Goal: Task Accomplishment & Management: Manage account settings

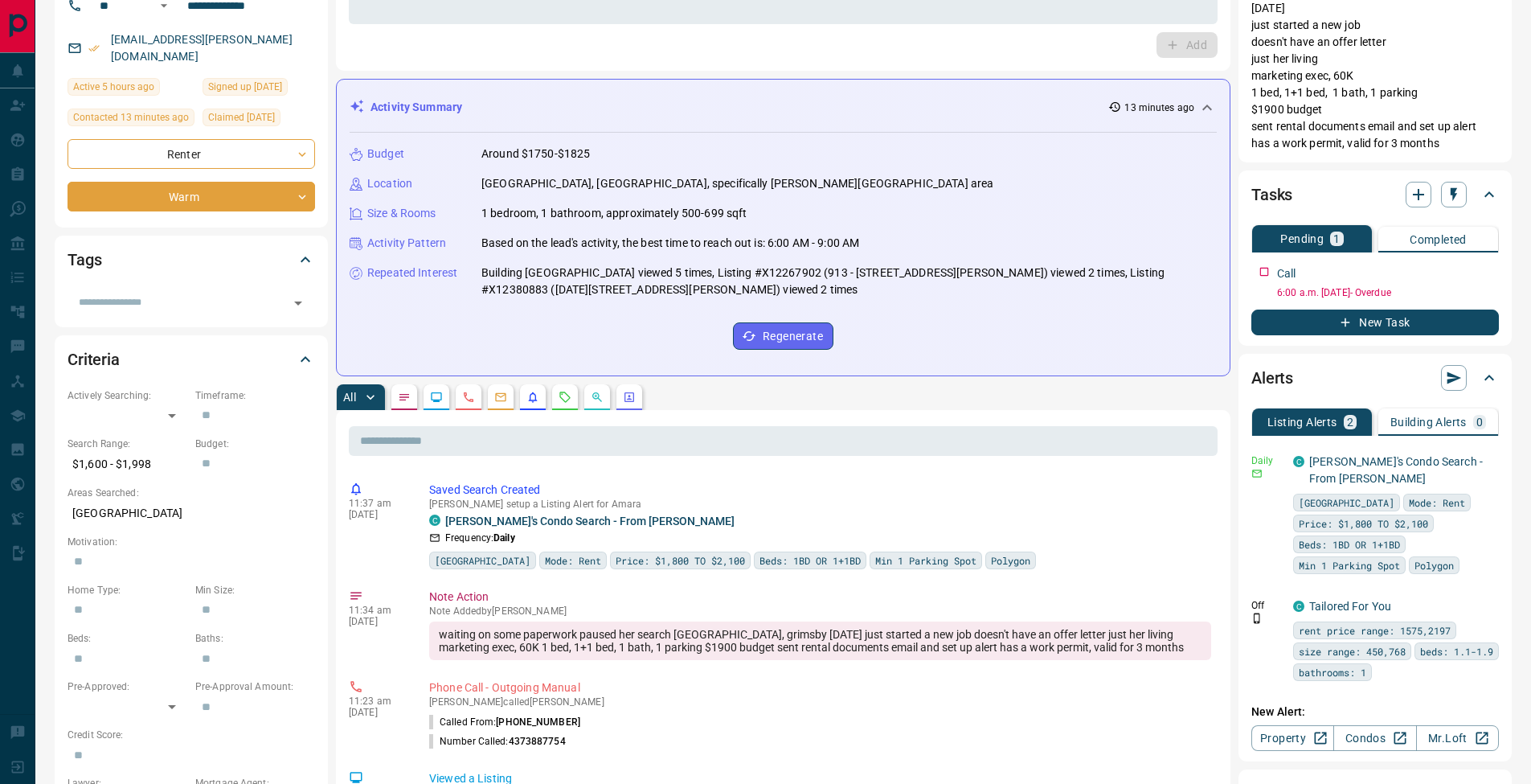
scroll to position [290, 0]
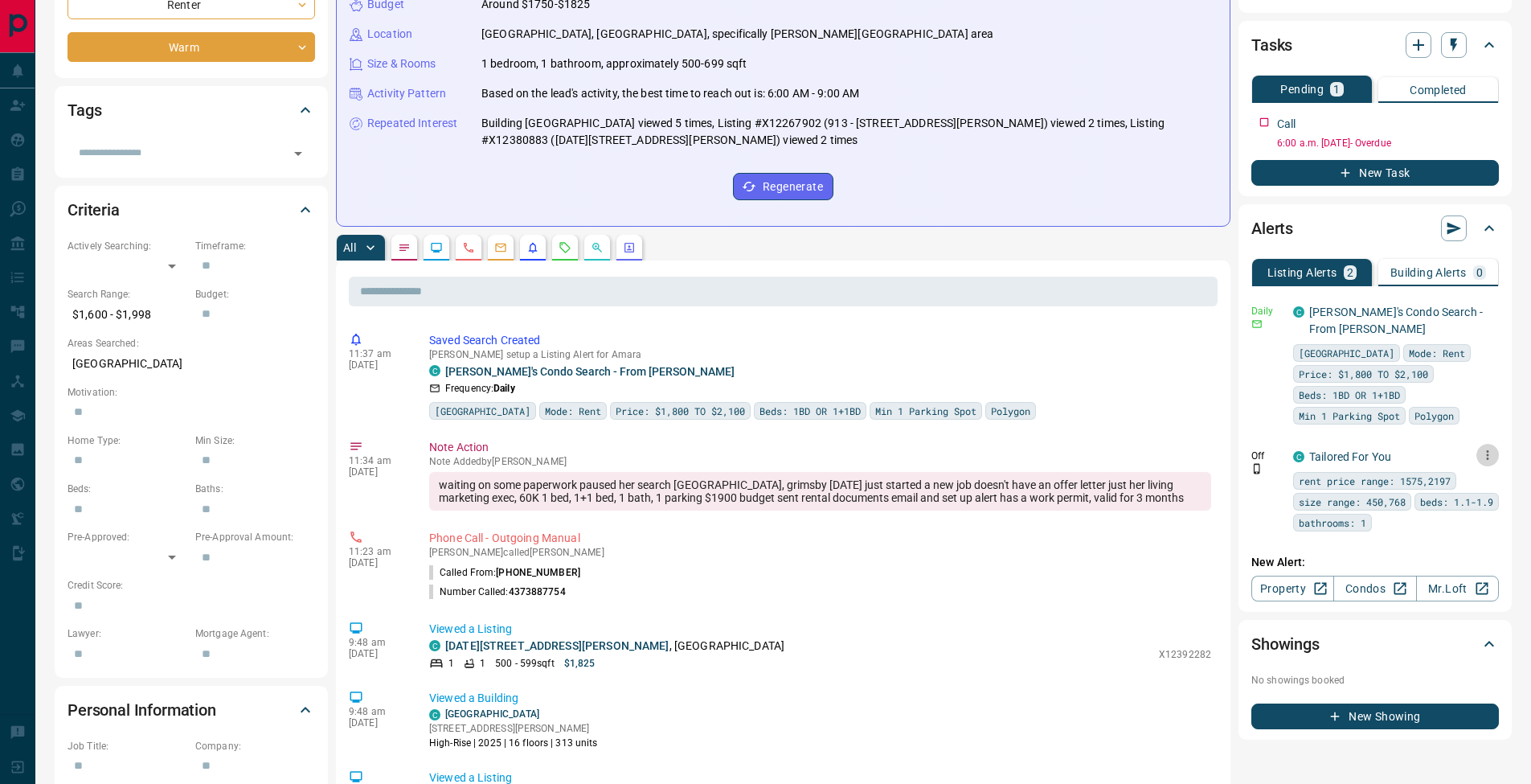
click at [1493, 462] on button "button" at bounding box center [1487, 455] width 22 height 22
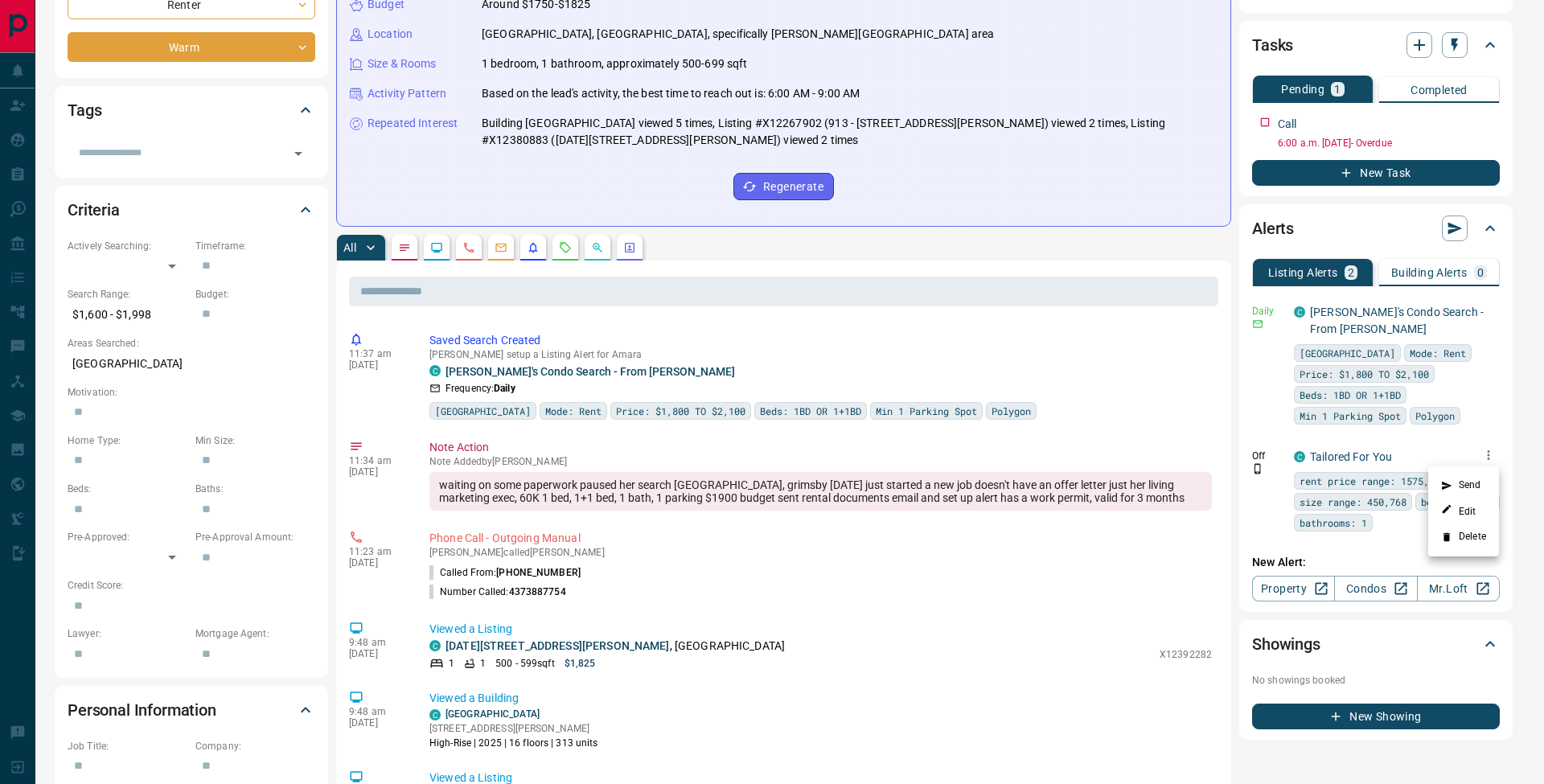
click at [1491, 536] on li "Delete" at bounding box center [1464, 536] width 71 height 26
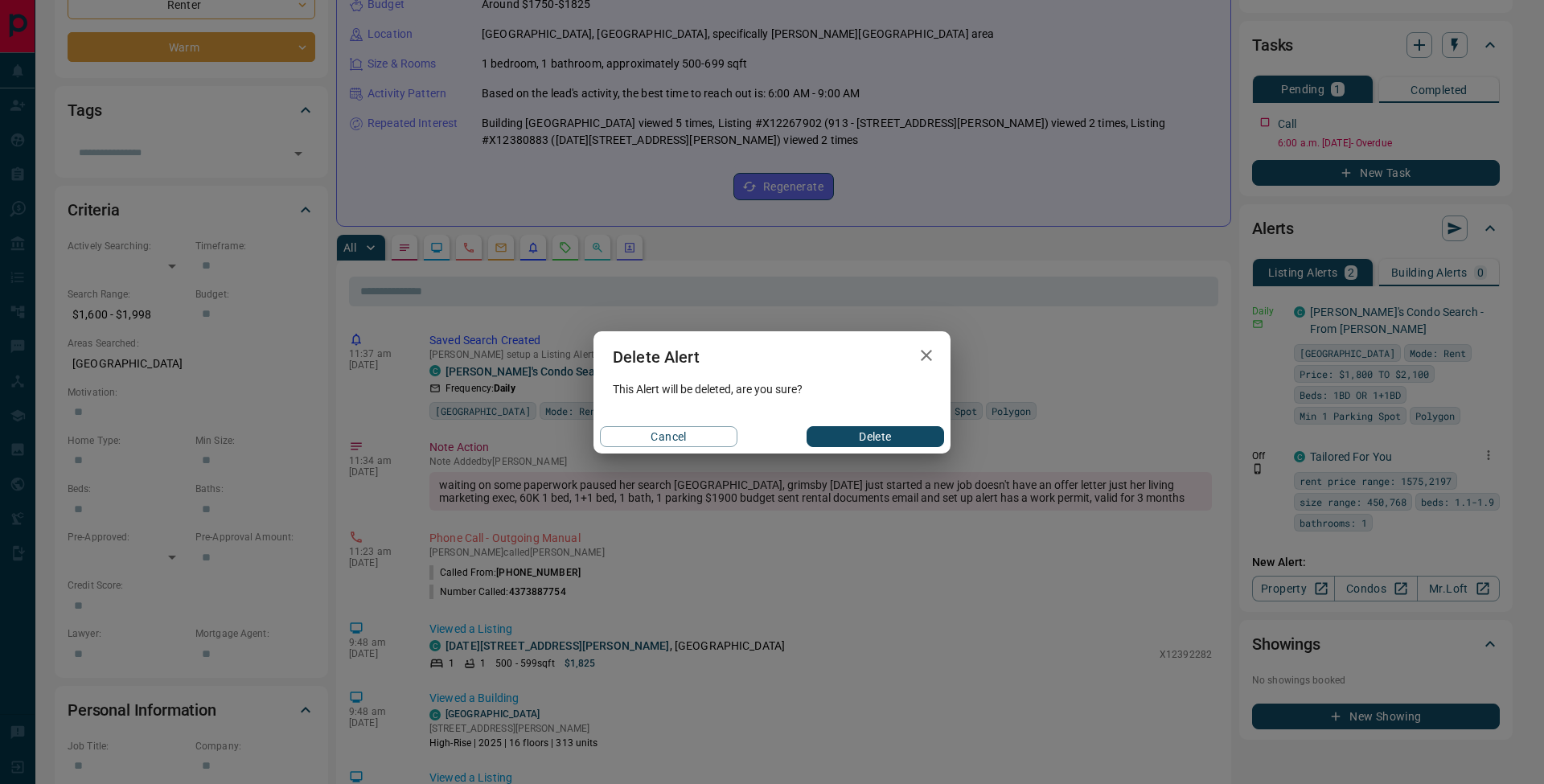
click at [869, 440] on button "Delete" at bounding box center [875, 436] width 138 height 21
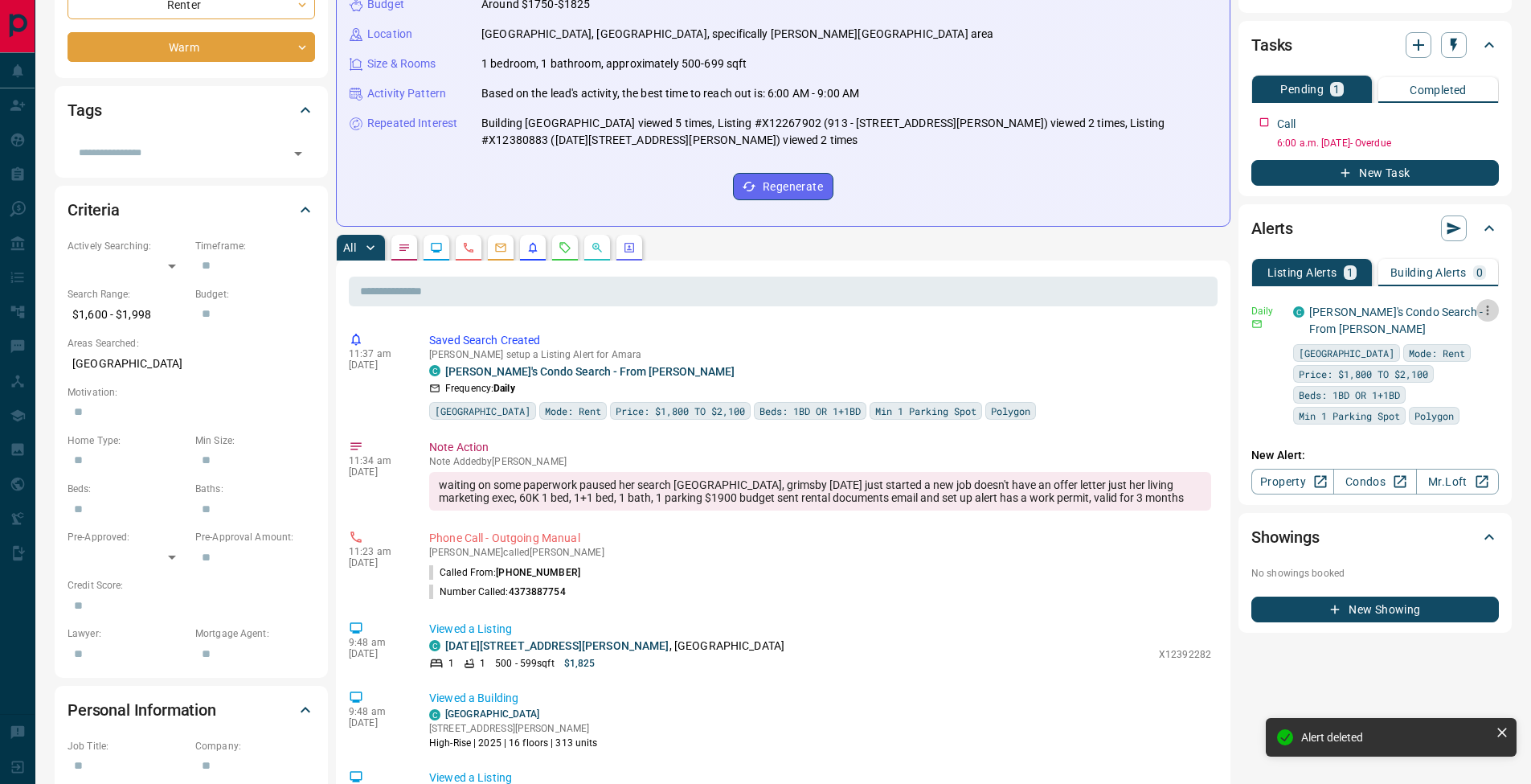
click at [1491, 315] on icon "button" at bounding box center [1488, 310] width 15 height 15
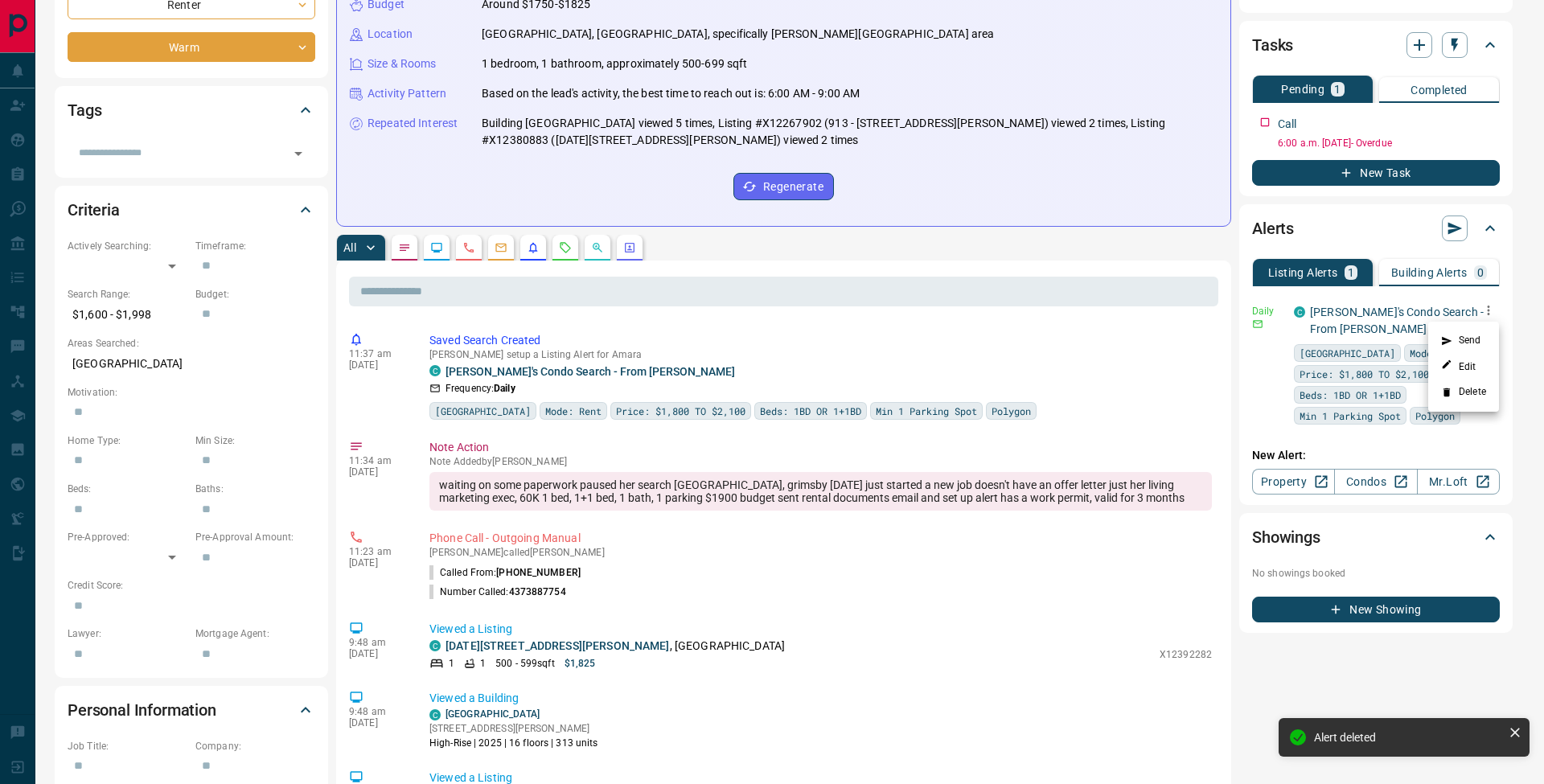
click at [1481, 337] on li "Send" at bounding box center [1464, 340] width 71 height 26
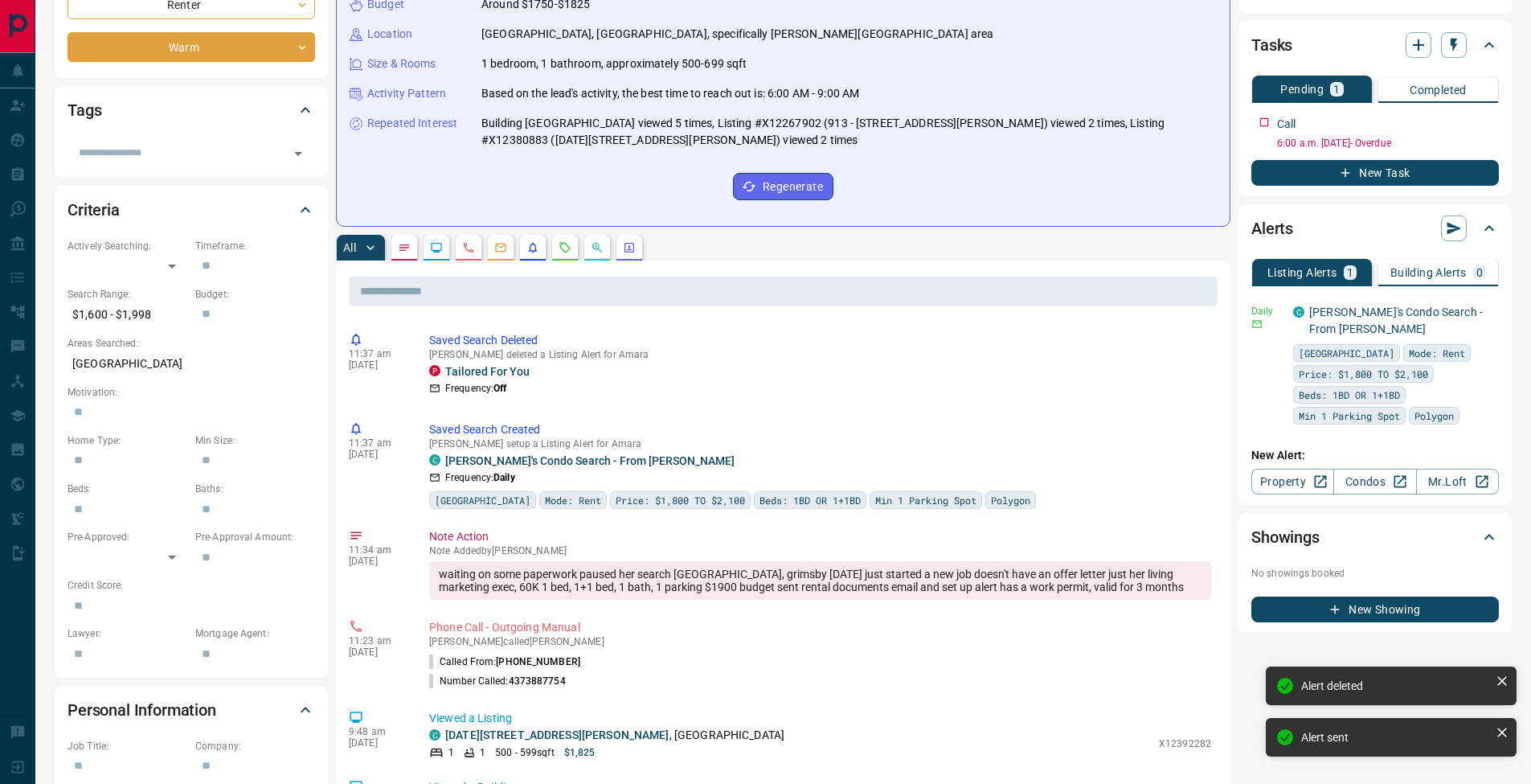
scroll to position [0, 0]
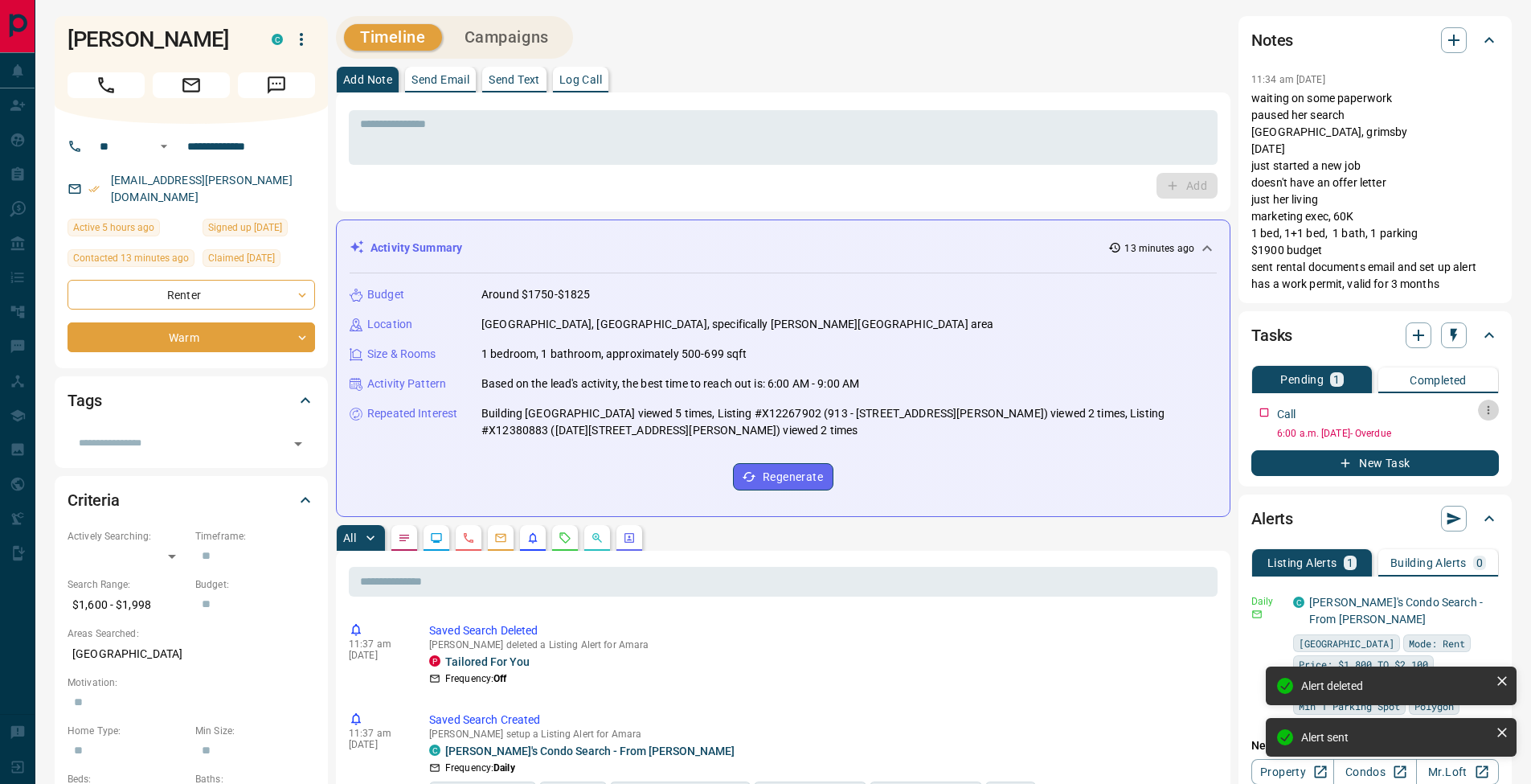
click at [1491, 410] on icon "button" at bounding box center [1489, 410] width 13 height 13
click at [1479, 432] on li "Edit" at bounding box center [1463, 440] width 71 height 24
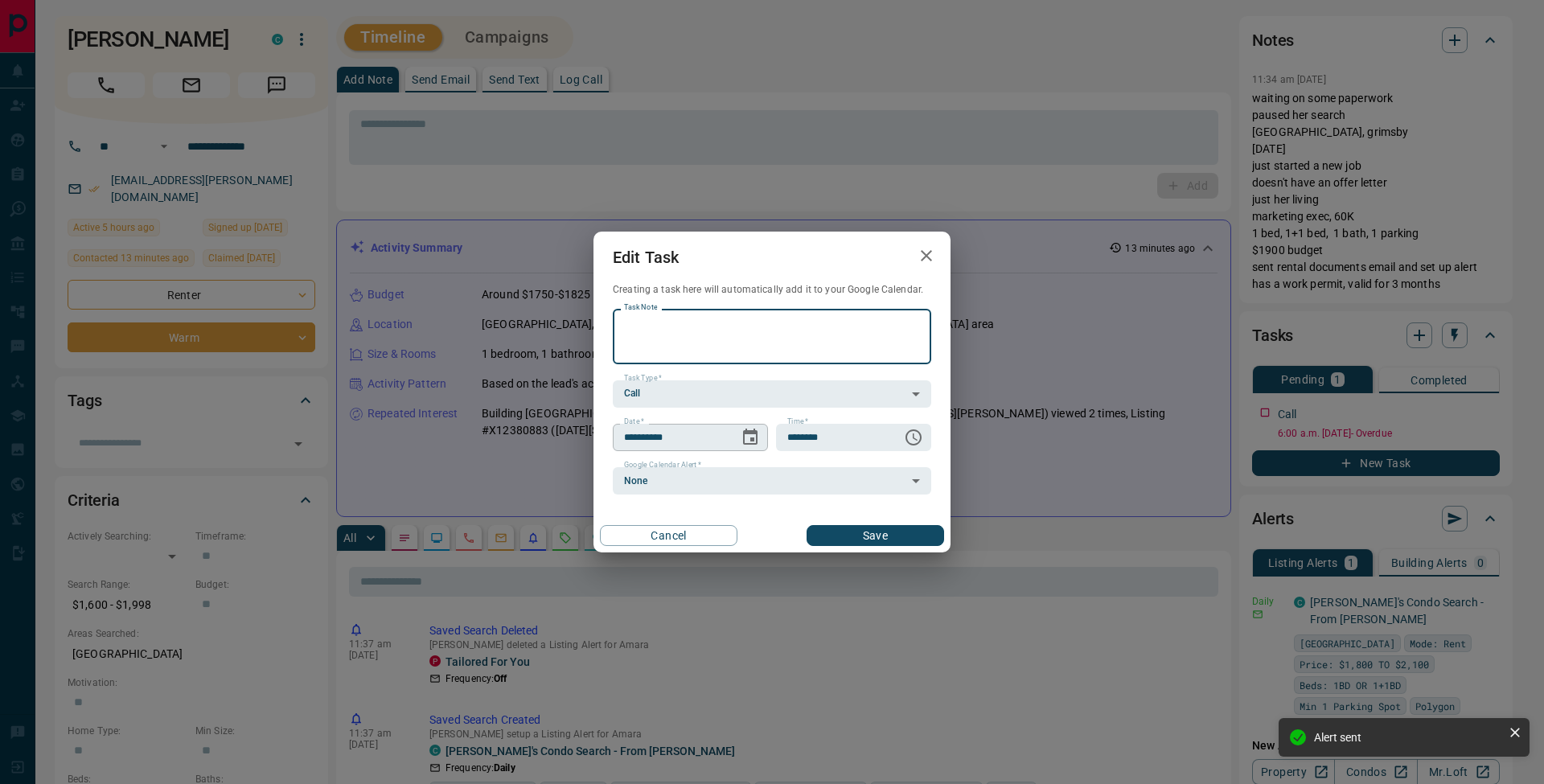
click at [756, 439] on icon "Choose date, selected date is Sep 11, 2025" at bounding box center [751, 436] width 15 height 16
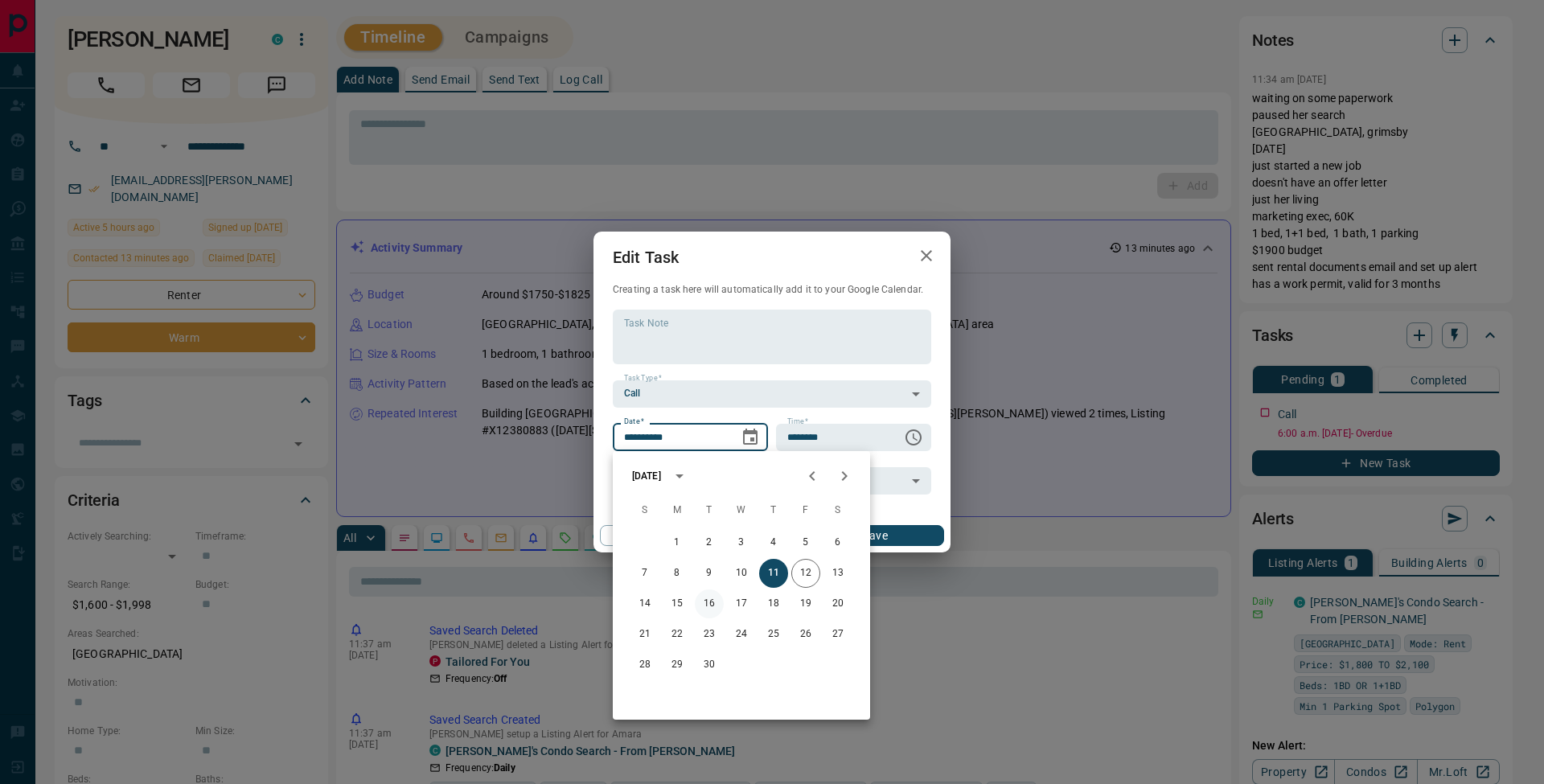
click at [704, 605] on button "16" at bounding box center [708, 603] width 29 height 29
type input "**********"
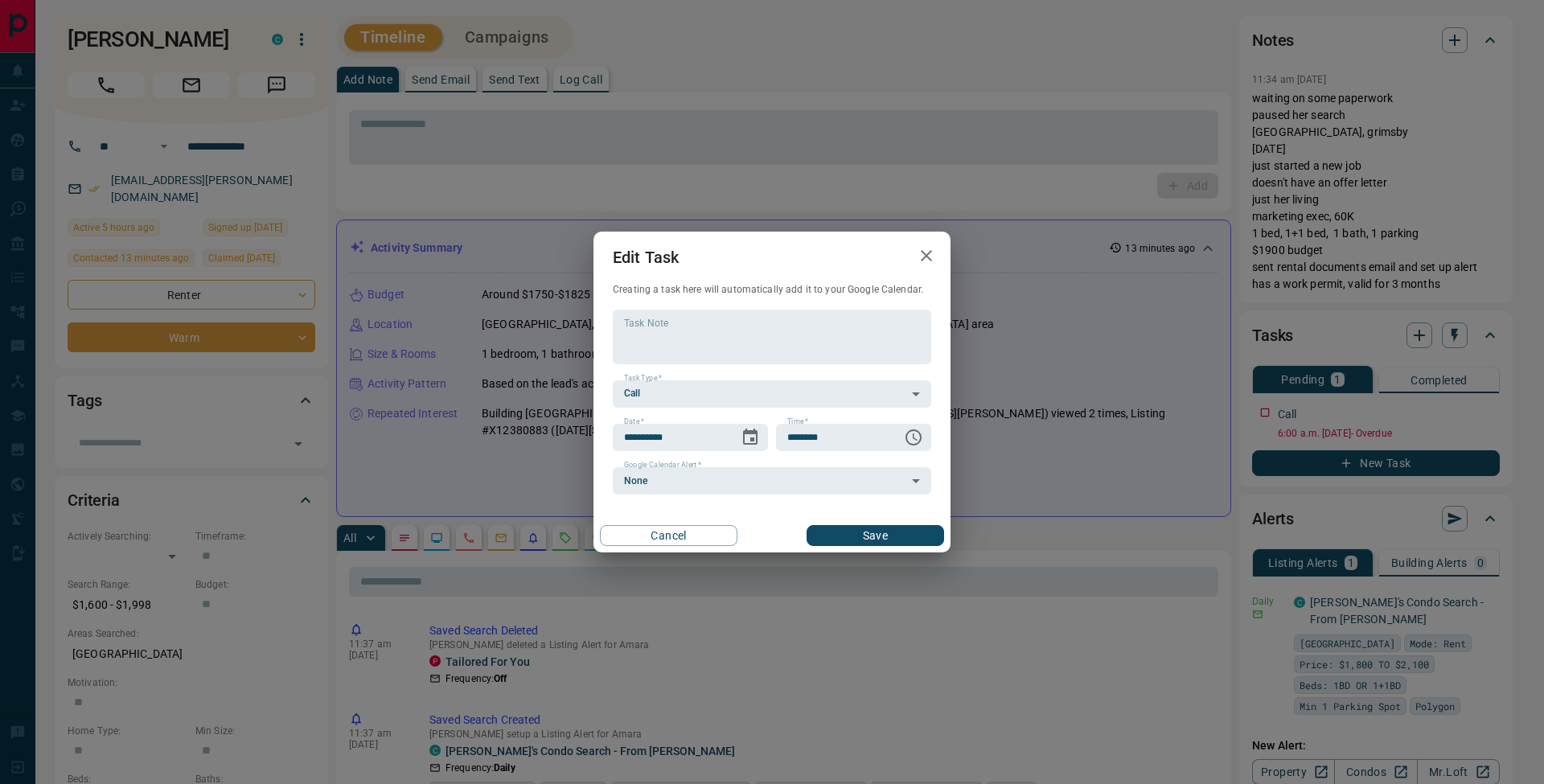
click at [923, 539] on button "Save" at bounding box center [875, 535] width 138 height 21
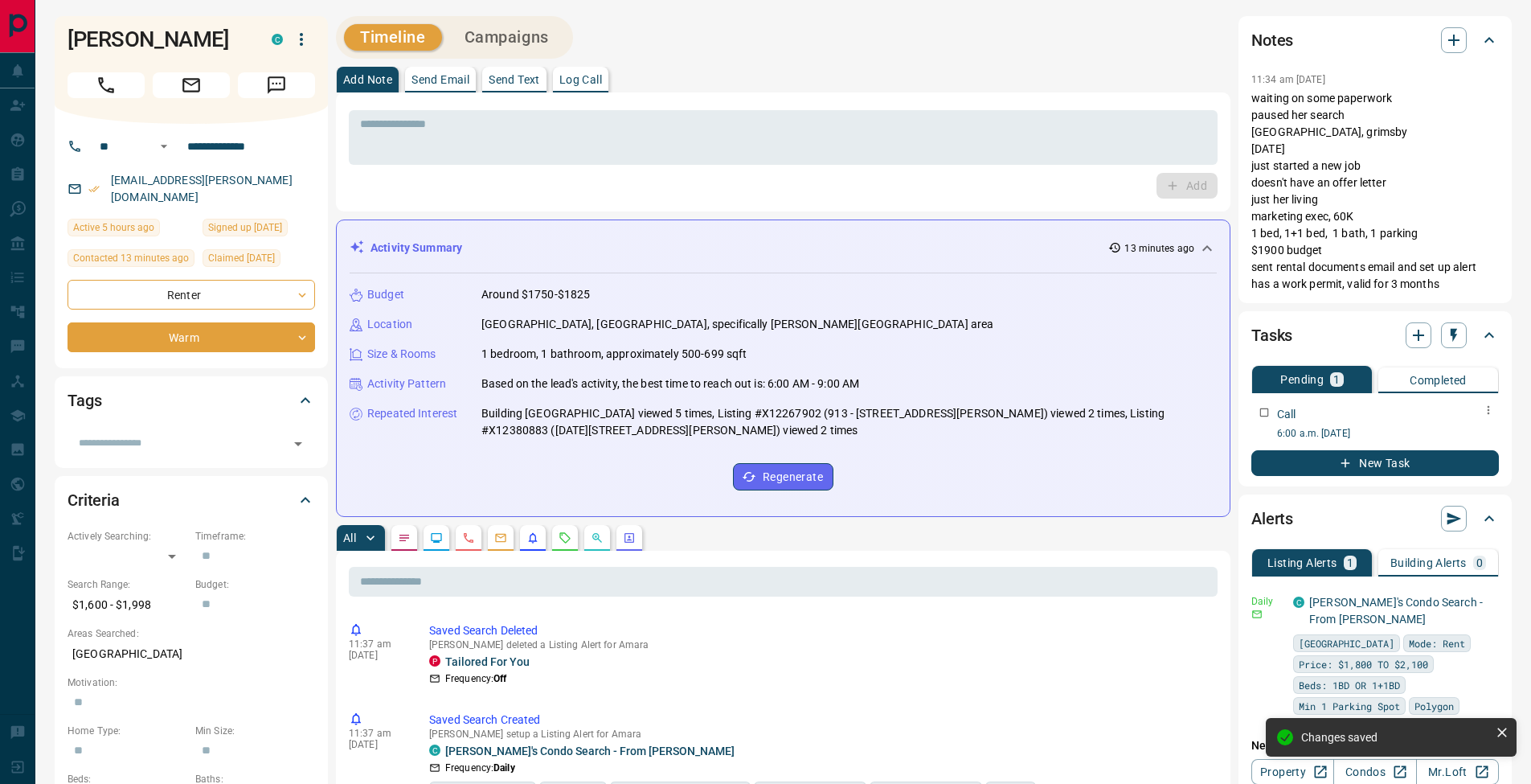
click at [1493, 410] on icon "button" at bounding box center [1489, 410] width 13 height 13
click at [1475, 434] on li "Edit" at bounding box center [1463, 440] width 71 height 24
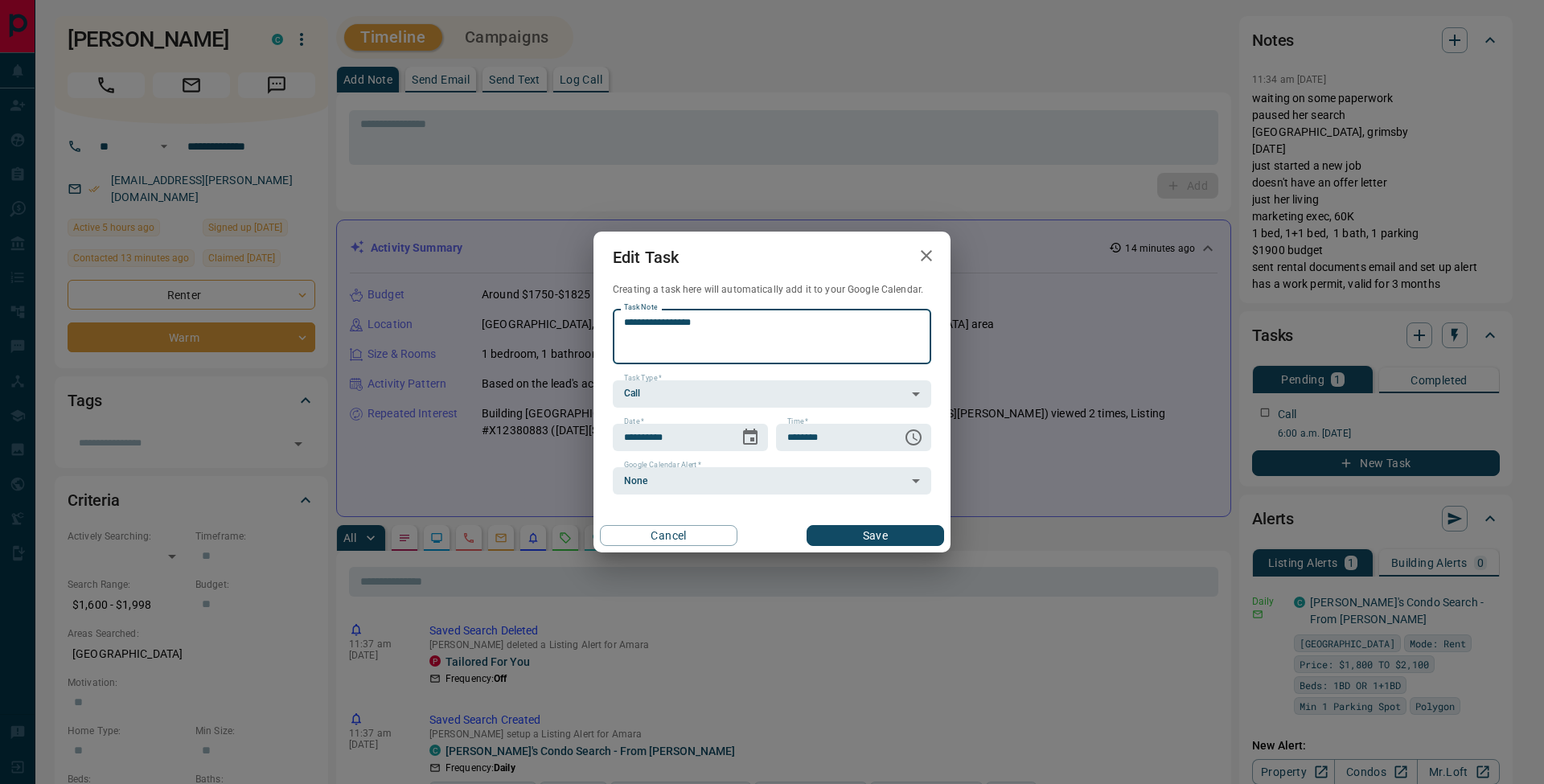
type textarea "**********"
click at [940, 531] on button "Save" at bounding box center [875, 535] width 138 height 21
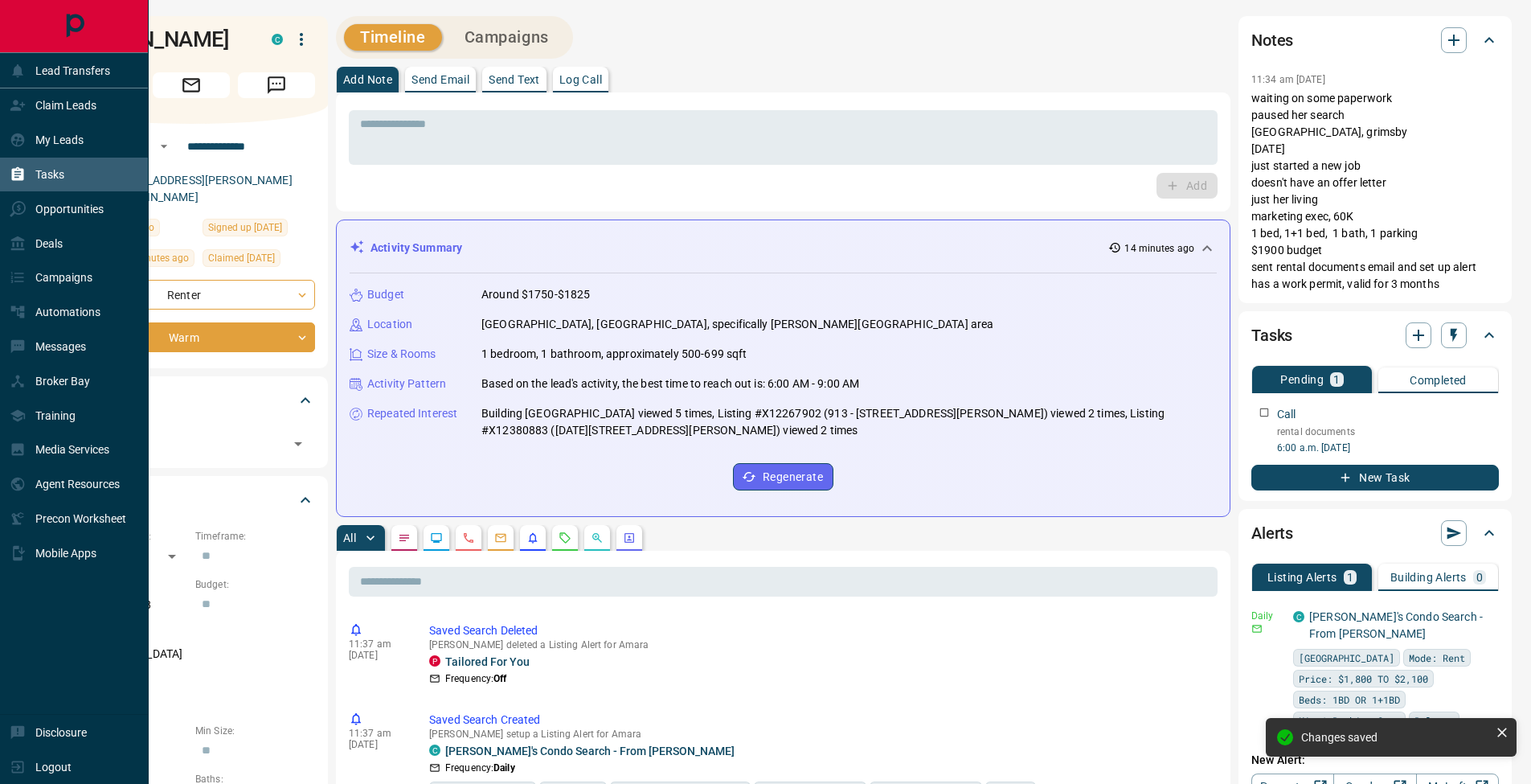
click at [32, 168] on div "Tasks" at bounding box center [37, 175] width 54 height 26
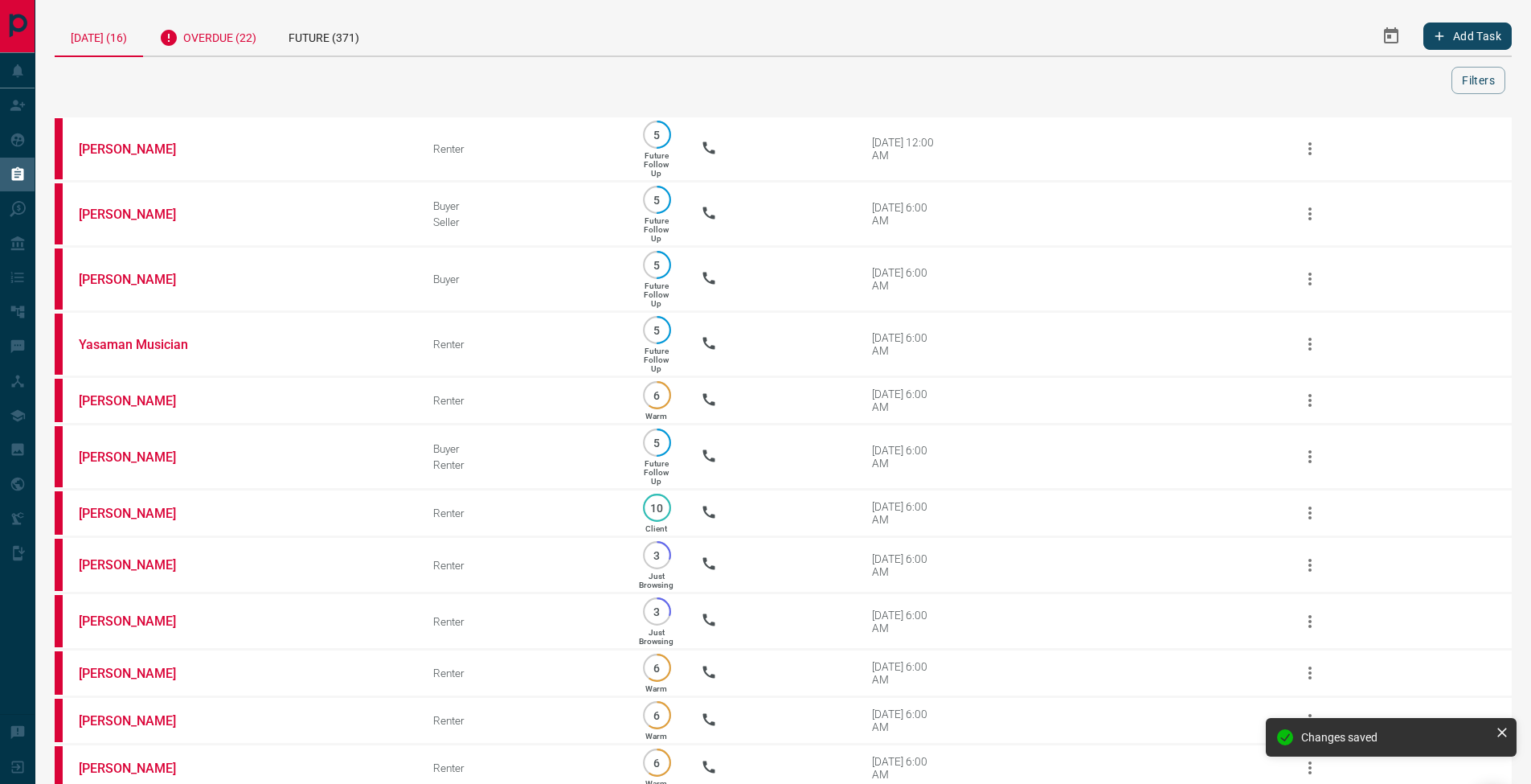
click at [233, 37] on div "Overdue (22)" at bounding box center [207, 35] width 130 height 40
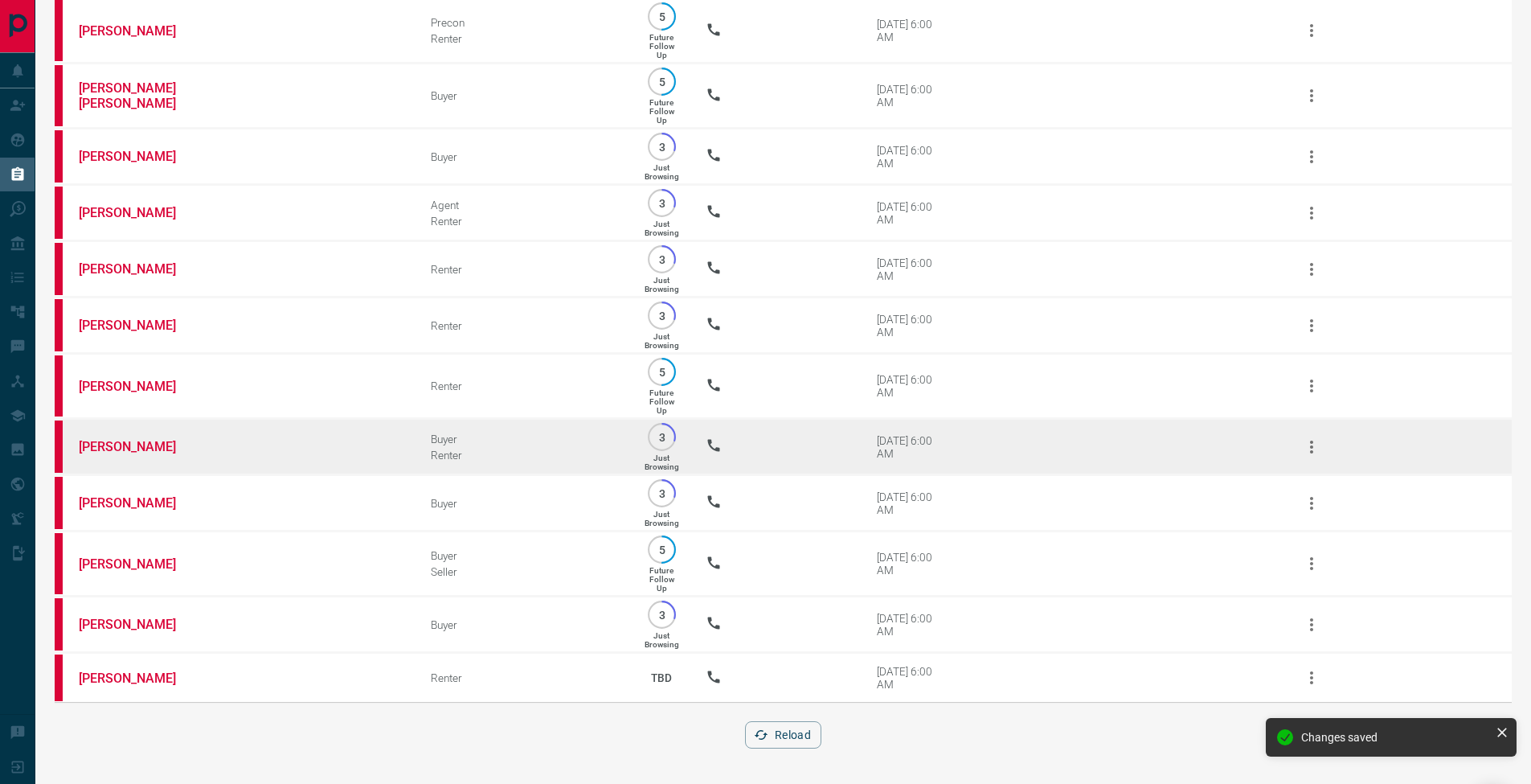
scroll to position [805, 0]
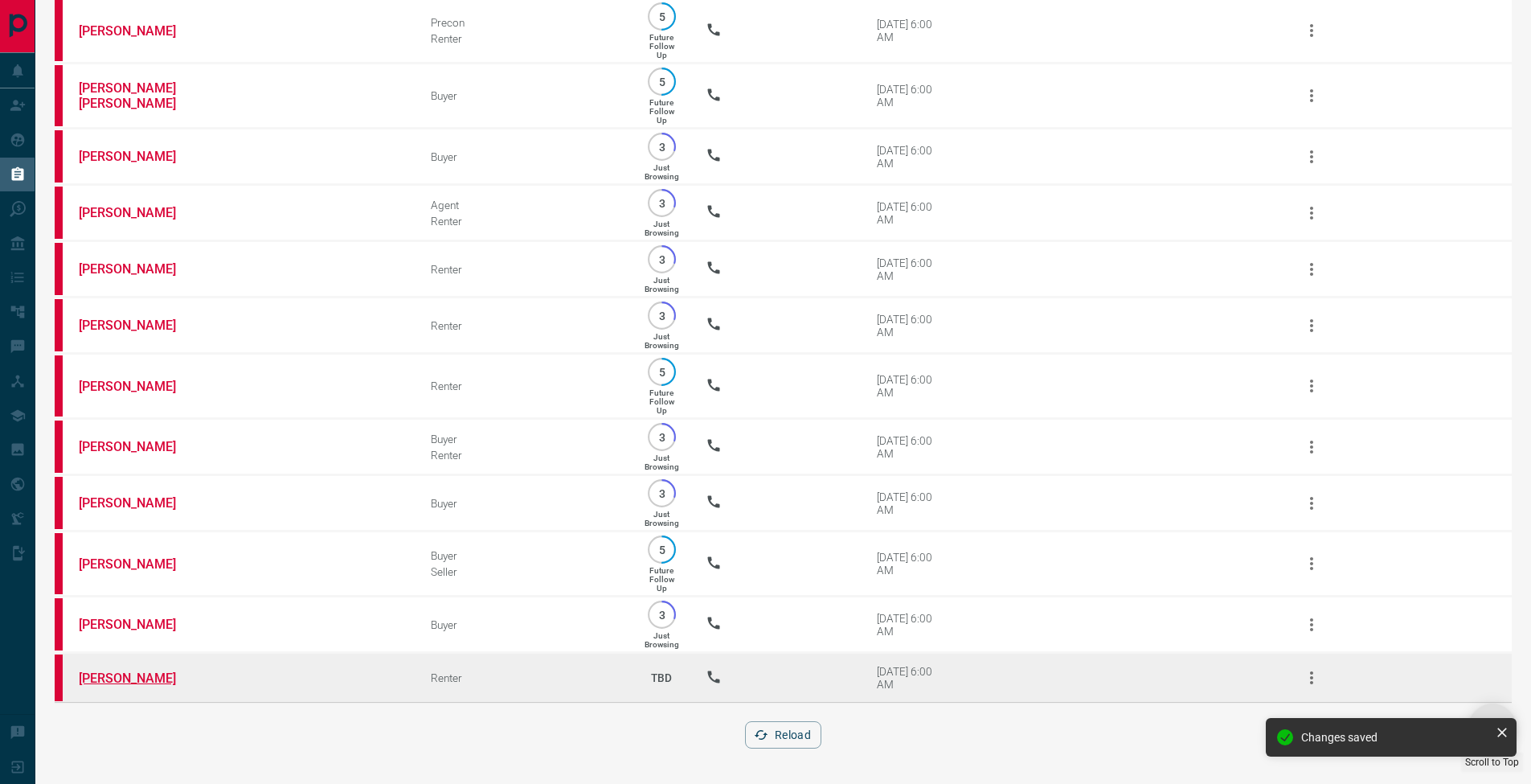
click at [113, 681] on link "[PERSON_NAME]" at bounding box center [139, 678] width 120 height 16
